Goal: Information Seeking & Learning: Learn about a topic

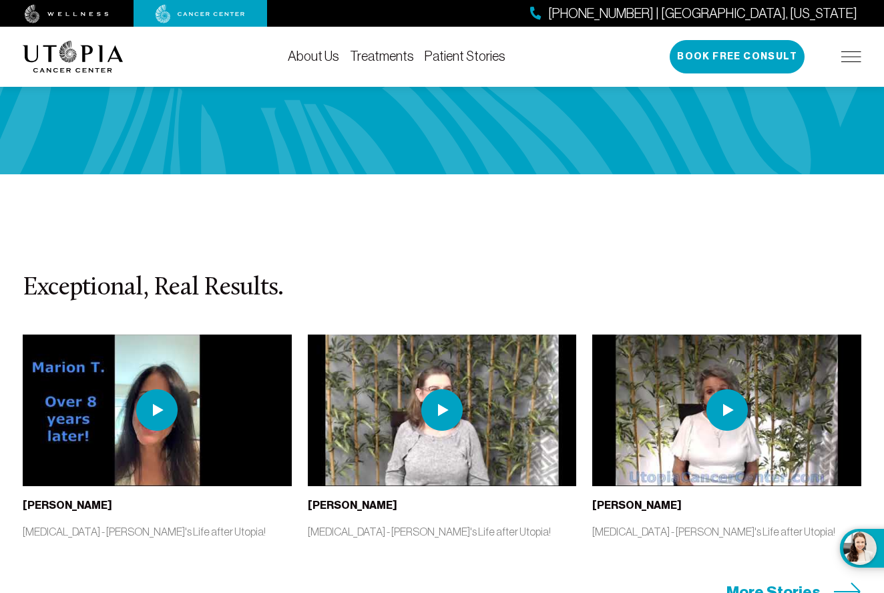
scroll to position [2865, 0]
click at [764, 581] on span "More Stories" at bounding box center [773, 591] width 94 height 21
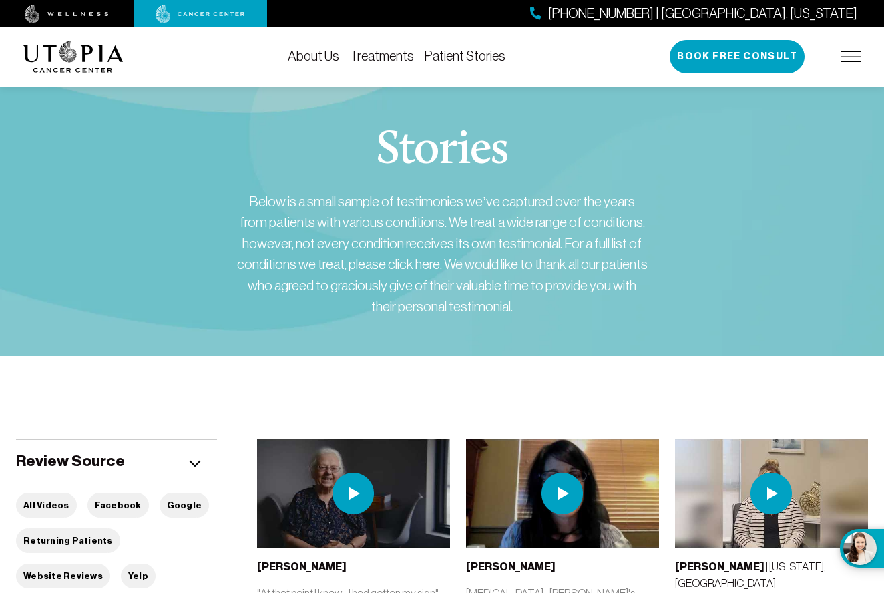
click at [386, 57] on link "Treatments" at bounding box center [382, 56] width 64 height 15
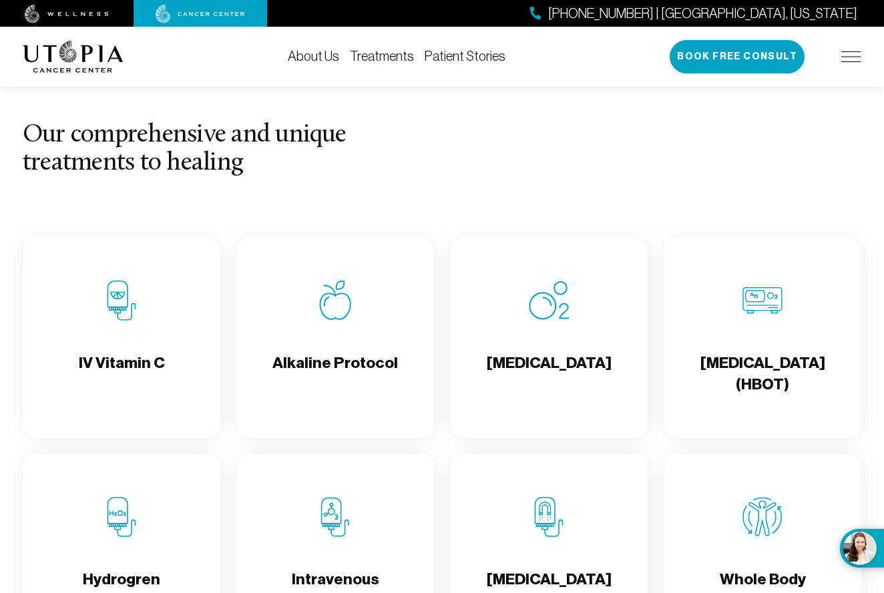
scroll to position [1229, 0]
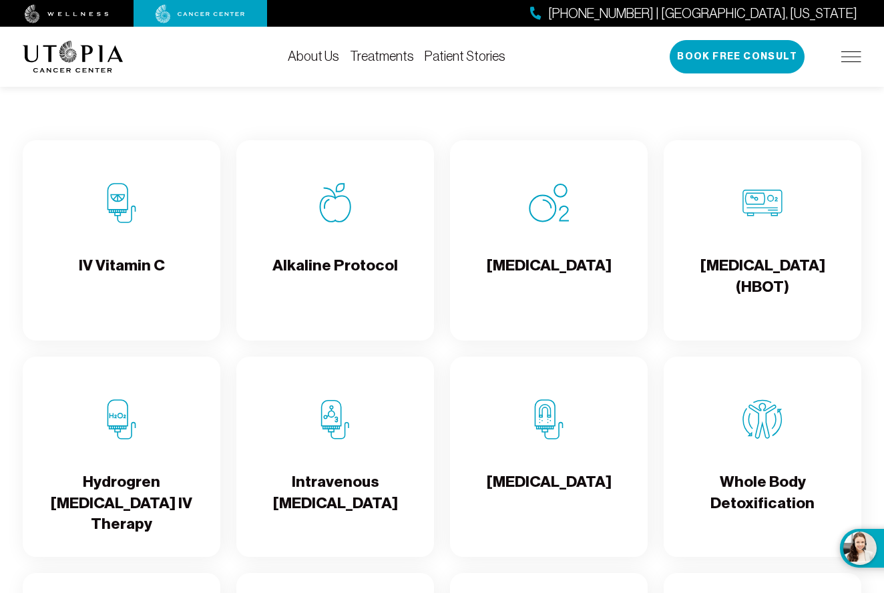
click at [322, 255] on h4 "Alkaline Protocol" at bounding box center [334, 276] width 125 height 43
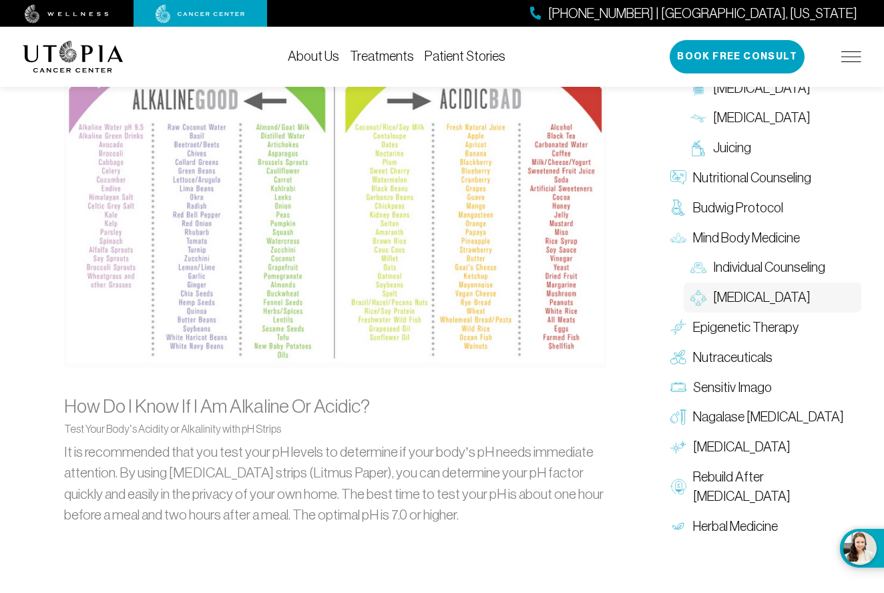
scroll to position [1412, 0]
click at [738, 408] on span "Nagalase [MEDICAL_DATA]" at bounding box center [768, 417] width 151 height 19
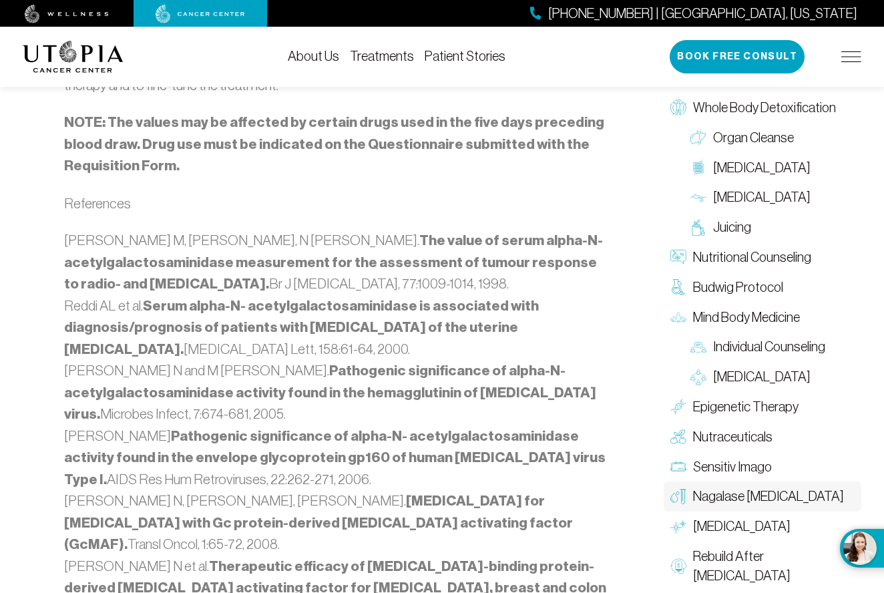
scroll to position [1725, 0]
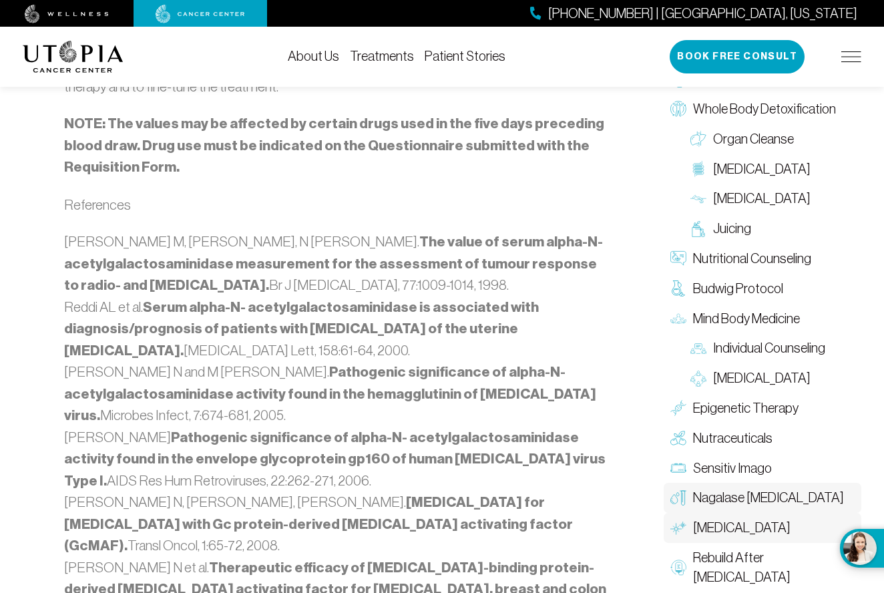
click at [730, 518] on span "[MEDICAL_DATA]" at bounding box center [741, 527] width 97 height 19
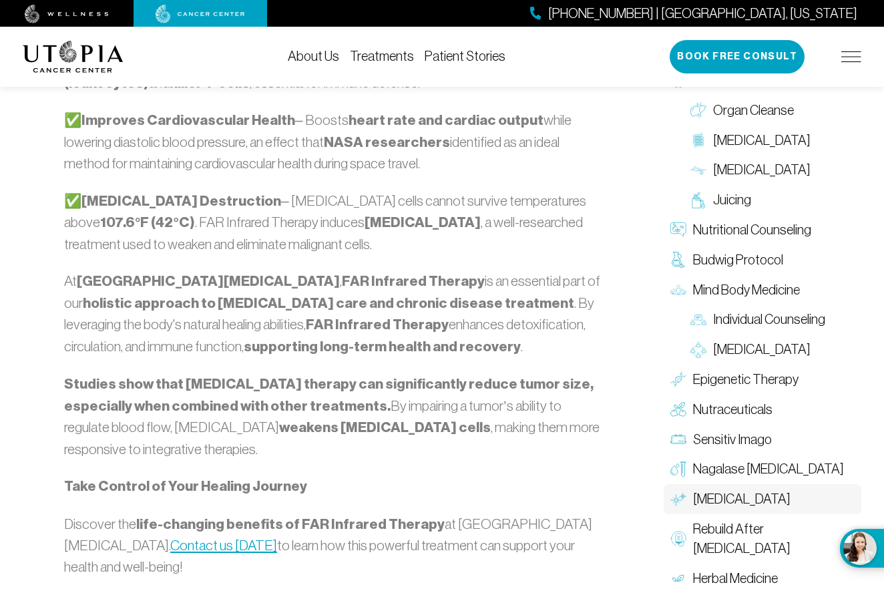
scroll to position [1496, 0]
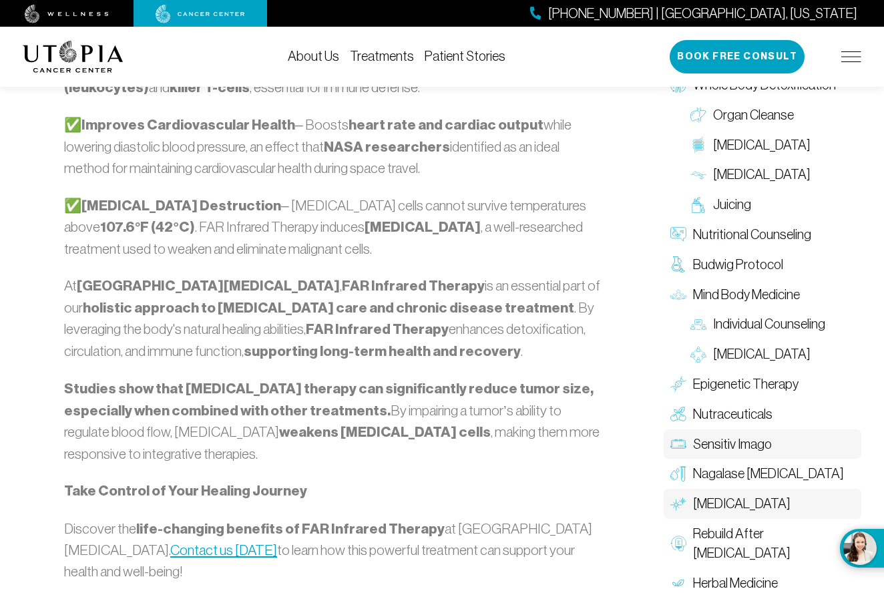
click at [747, 435] on span "Sensitiv Imago" at bounding box center [732, 444] width 79 height 19
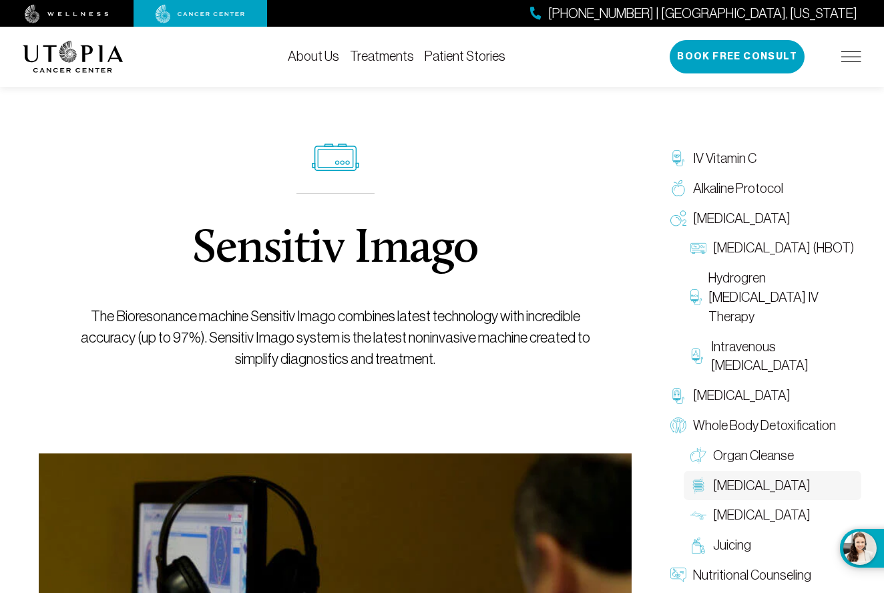
click at [744, 478] on span "[MEDICAL_DATA]" at bounding box center [761, 485] width 97 height 19
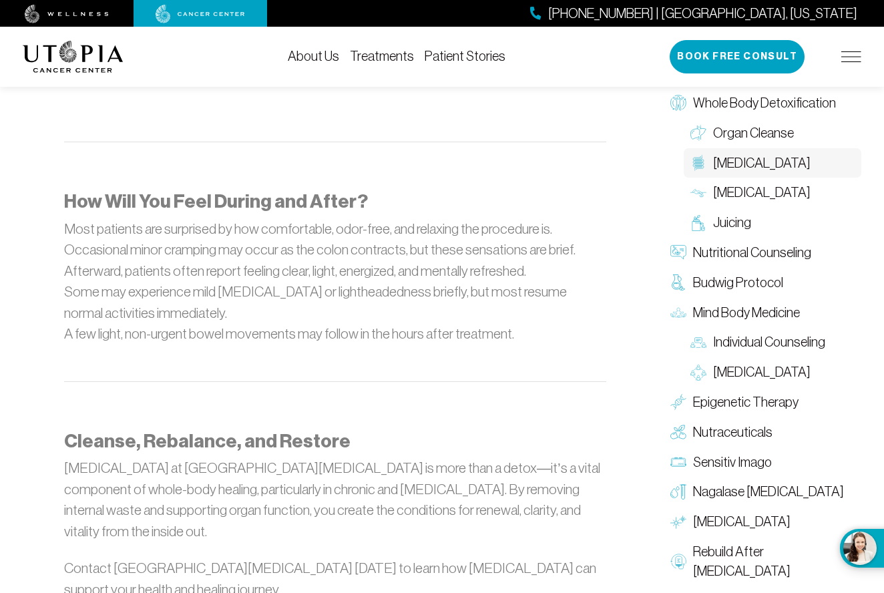
scroll to position [1901, 0]
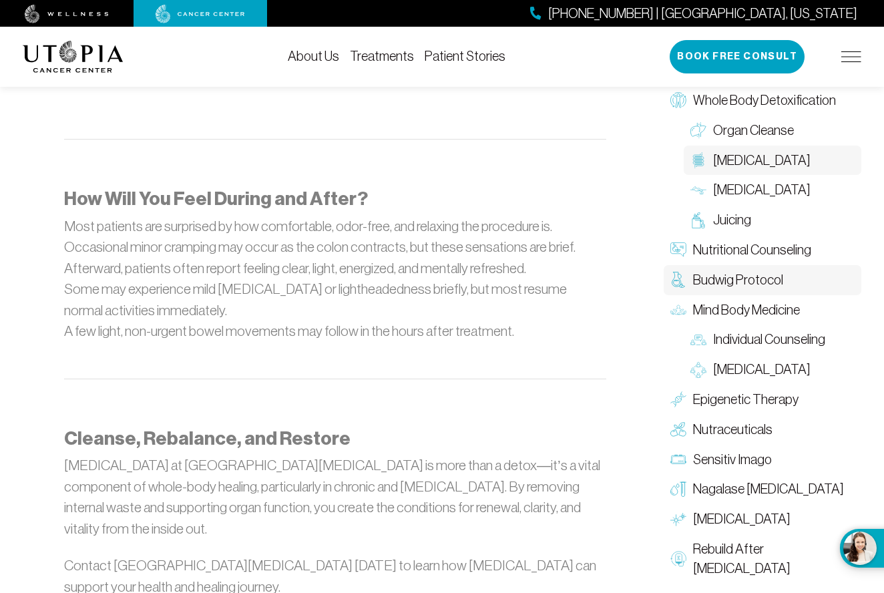
click at [740, 270] on span "Budwig Protocol" at bounding box center [738, 279] width 90 height 19
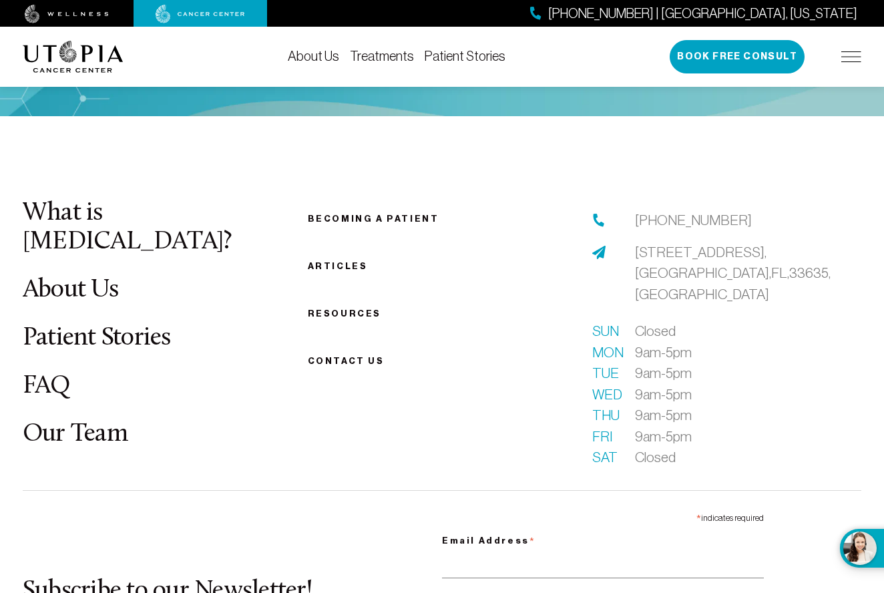
scroll to position [3045, 0]
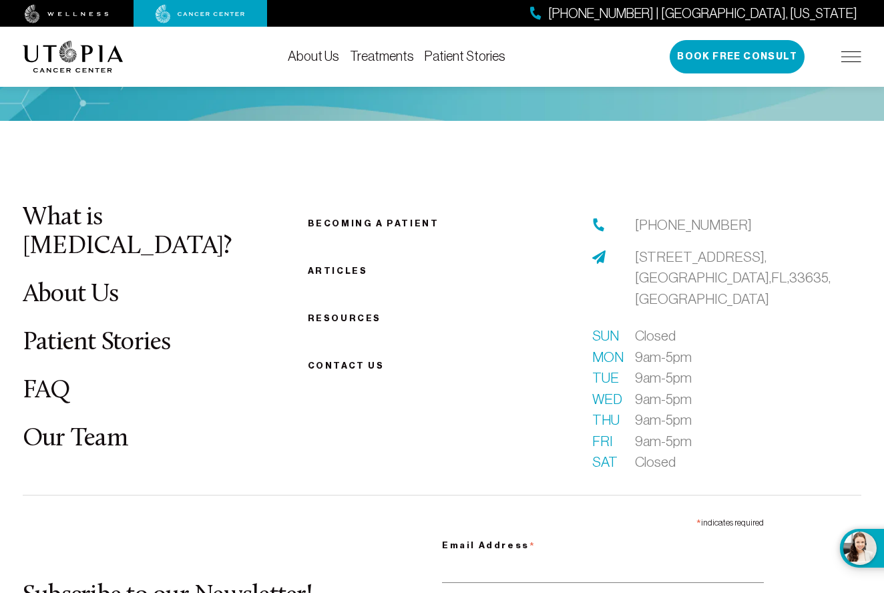
click at [79, 330] on link "Patient Stories" at bounding box center [97, 343] width 148 height 26
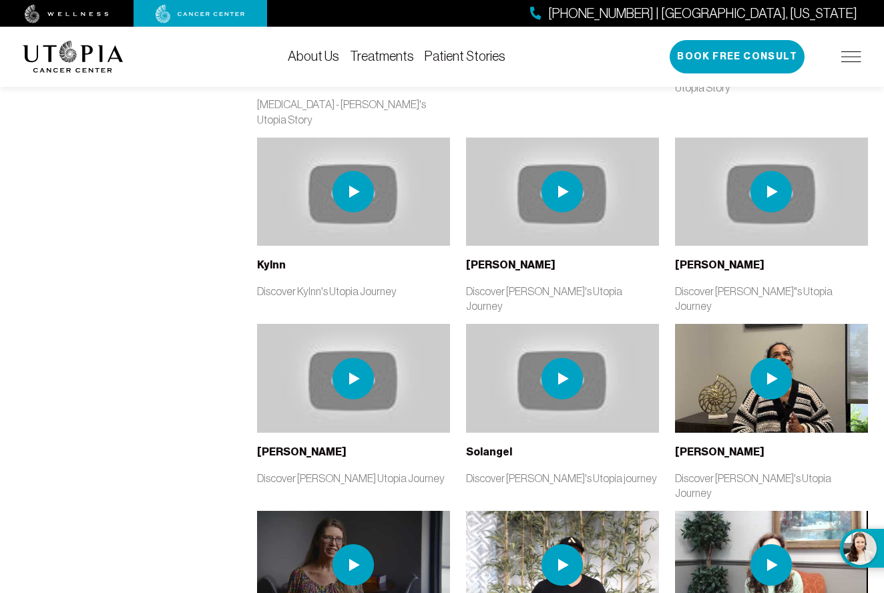
scroll to position [2452, 0]
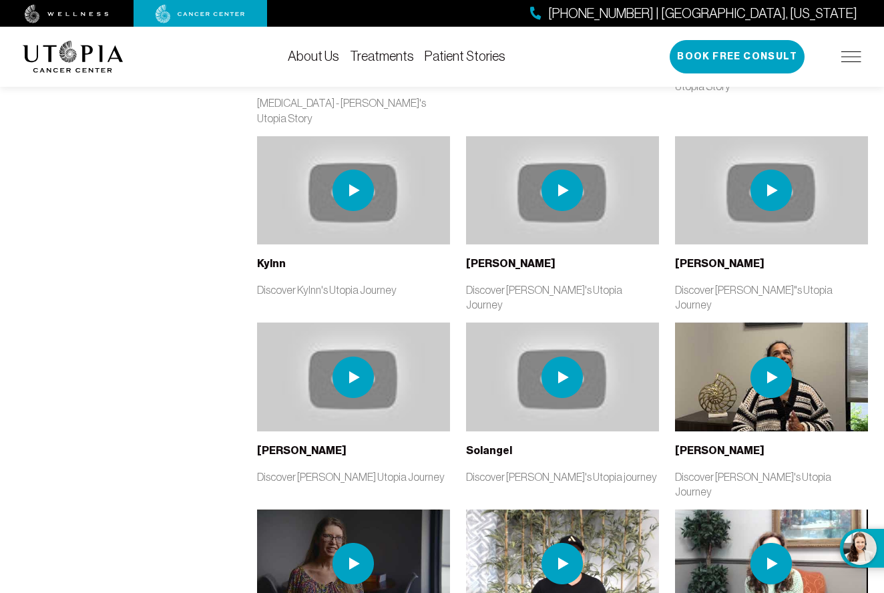
click at [560, 543] on img at bounding box center [561, 563] width 41 height 41
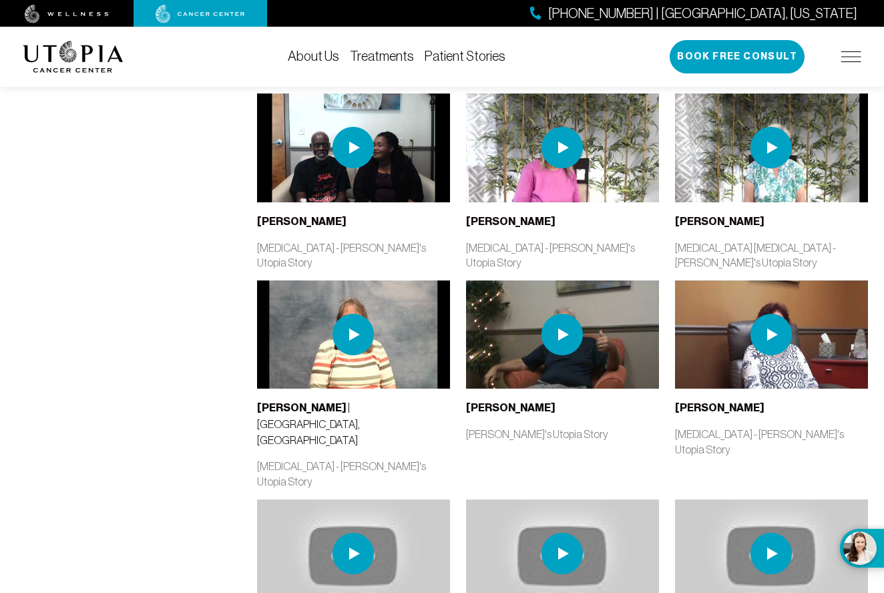
scroll to position [2090, 0]
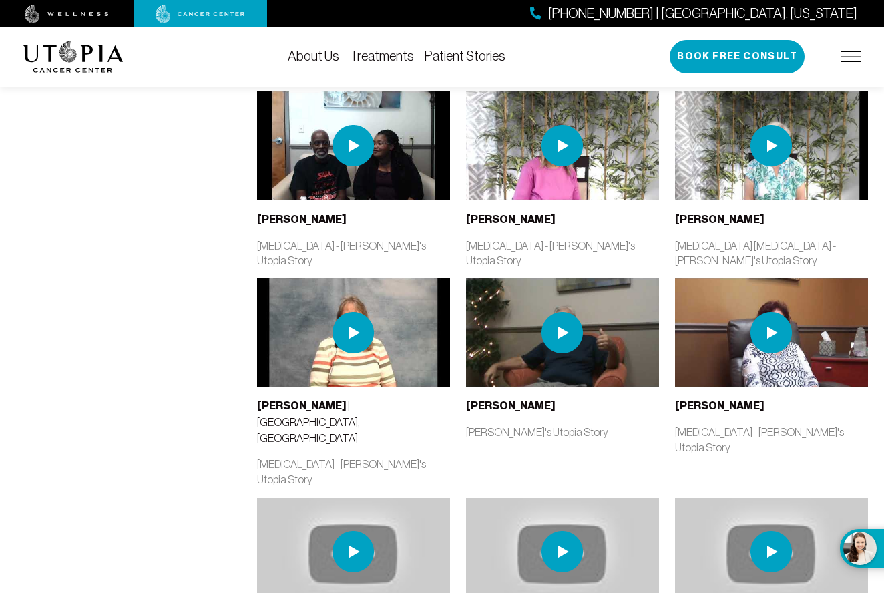
click at [561, 312] on img at bounding box center [561, 332] width 41 height 41
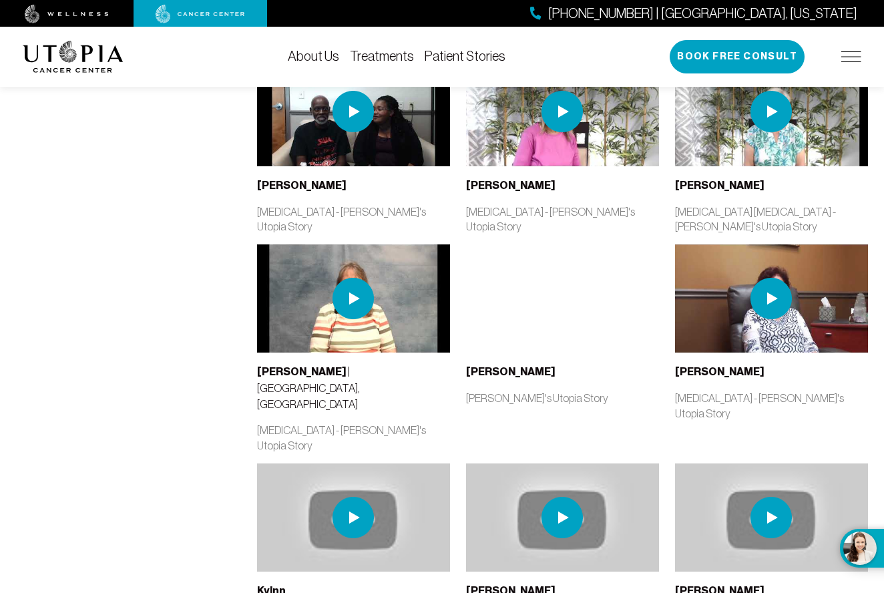
scroll to position [2120, 0]
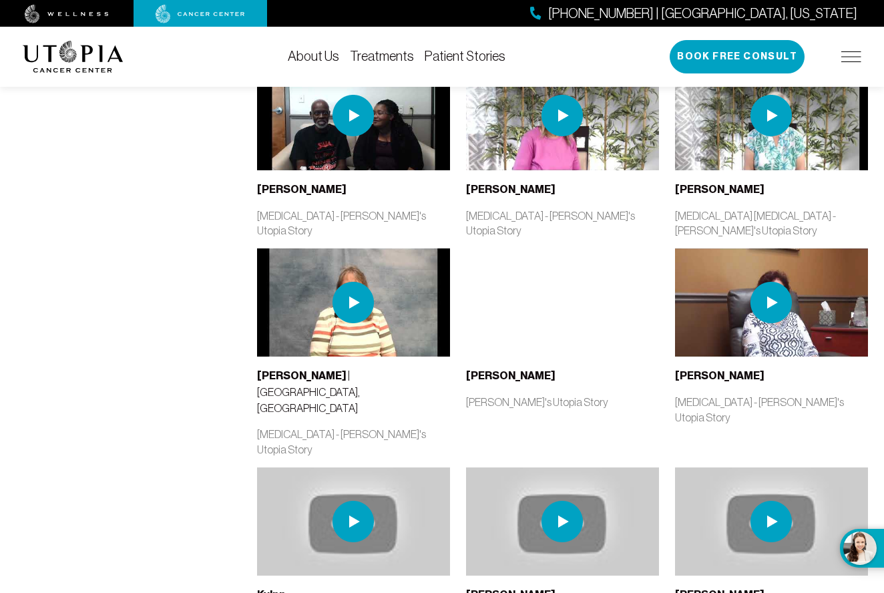
click at [321, 55] on link "About Us" at bounding box center [313, 56] width 51 height 15
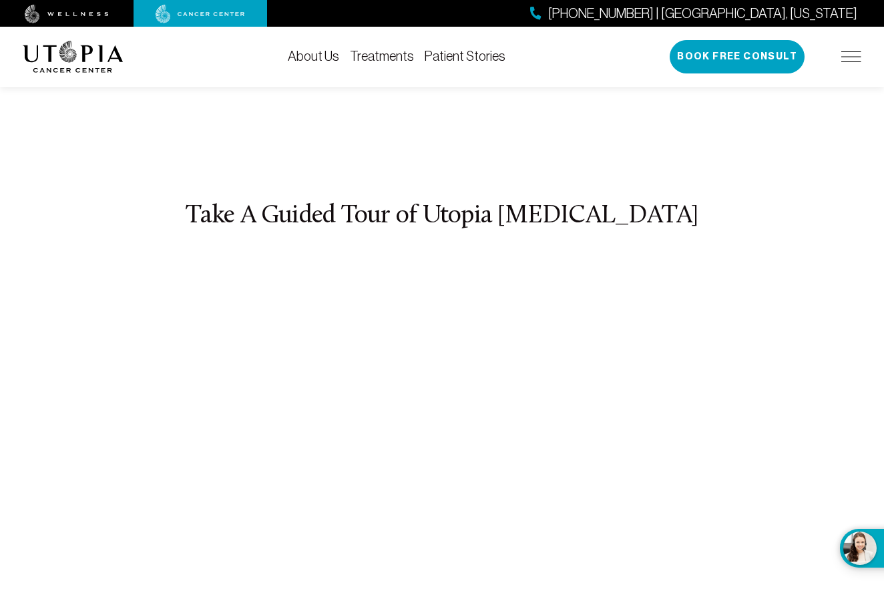
scroll to position [4899, 0]
